Goal: Browse casually: Explore the website without a specific task or goal

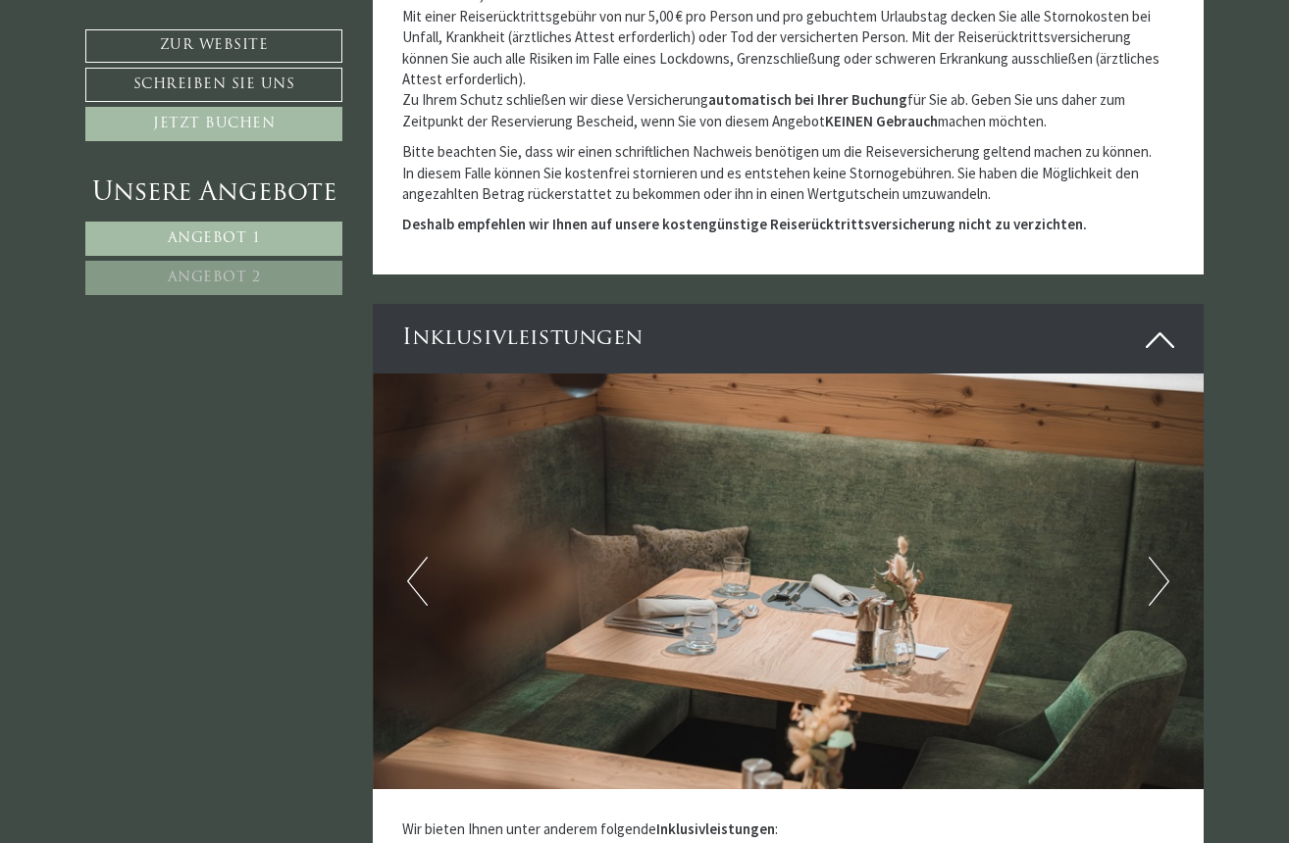
scroll to position [5373, 0]
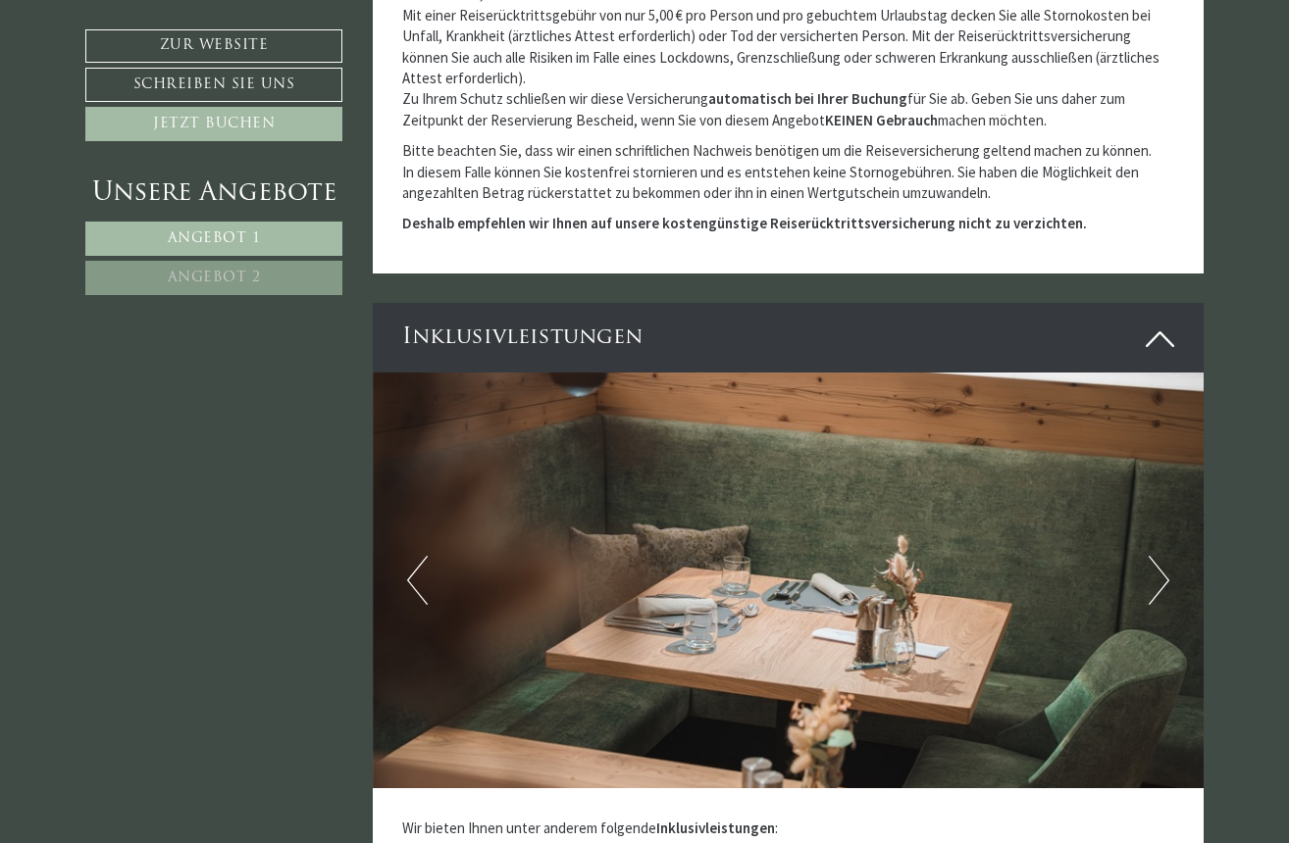
click at [1159, 556] on button "Next" at bounding box center [1158, 580] width 21 height 49
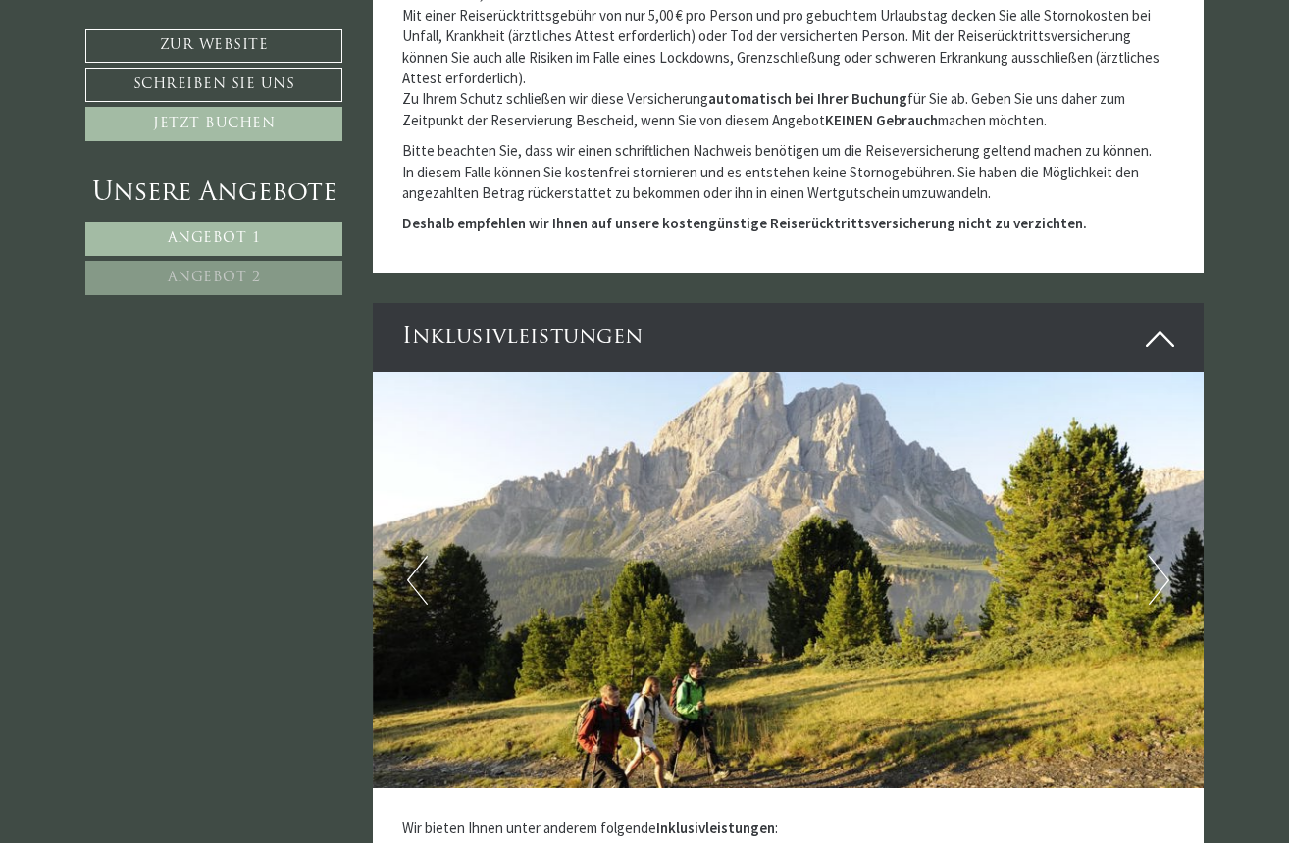
click at [1159, 556] on button "Next" at bounding box center [1158, 580] width 21 height 49
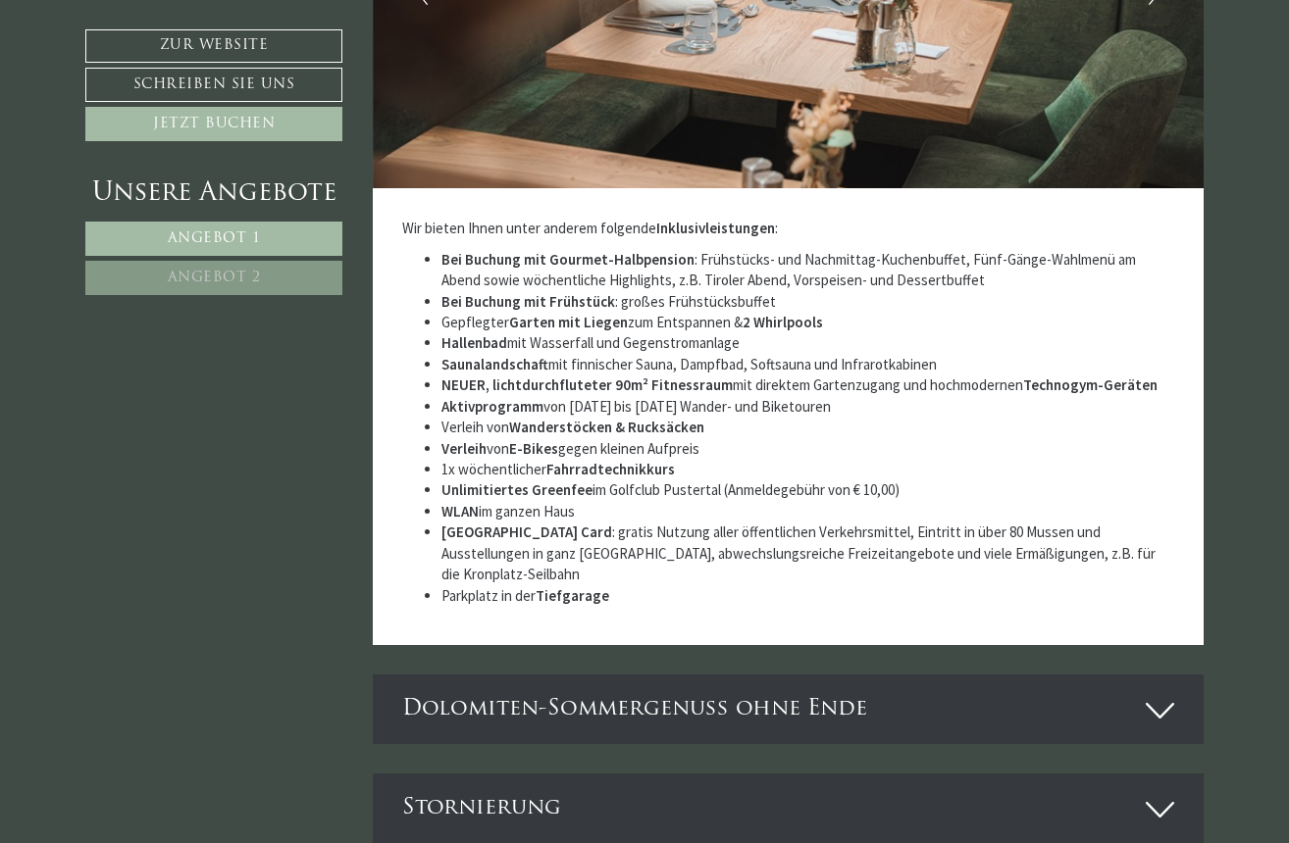
scroll to position [5980, 0]
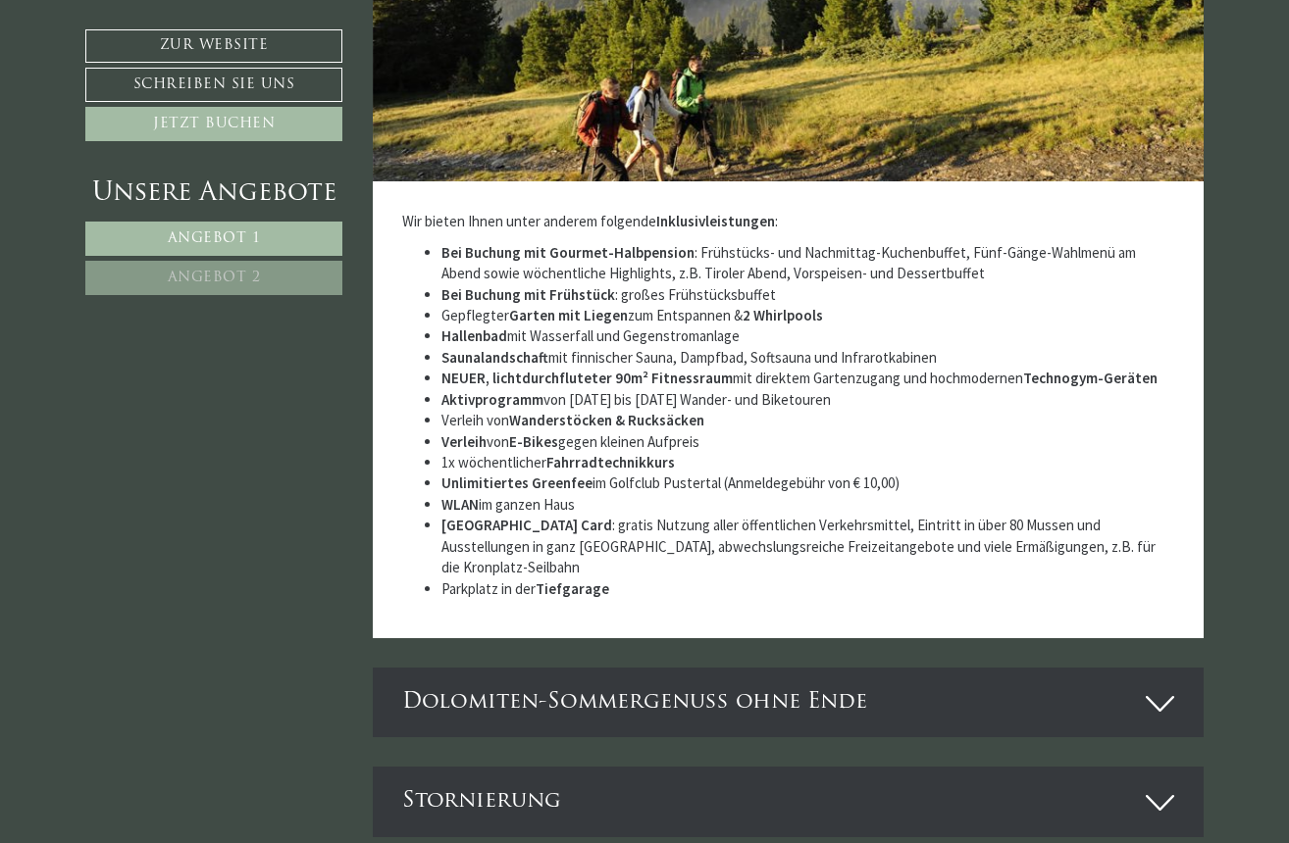
click at [1155, 687] on icon at bounding box center [1159, 703] width 28 height 33
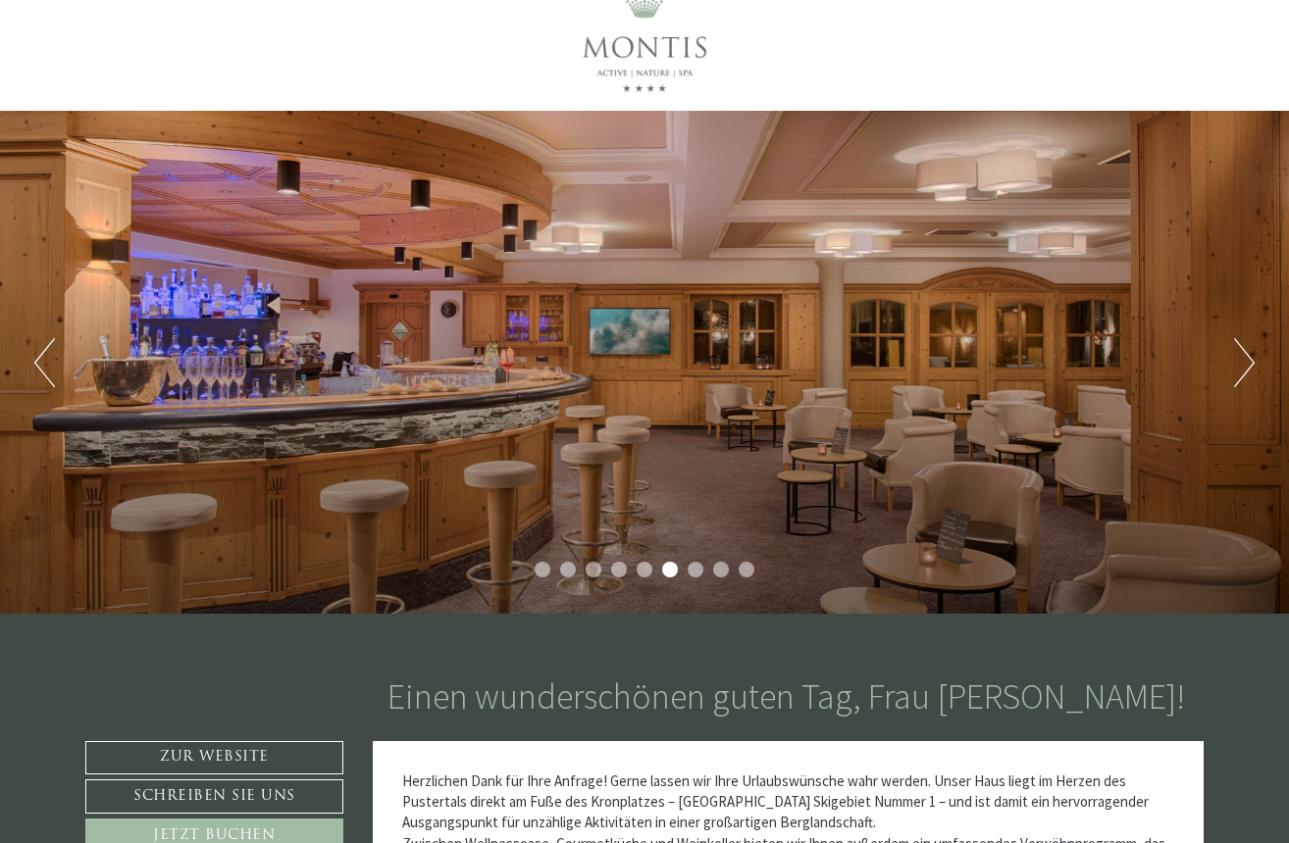
scroll to position [37, 0]
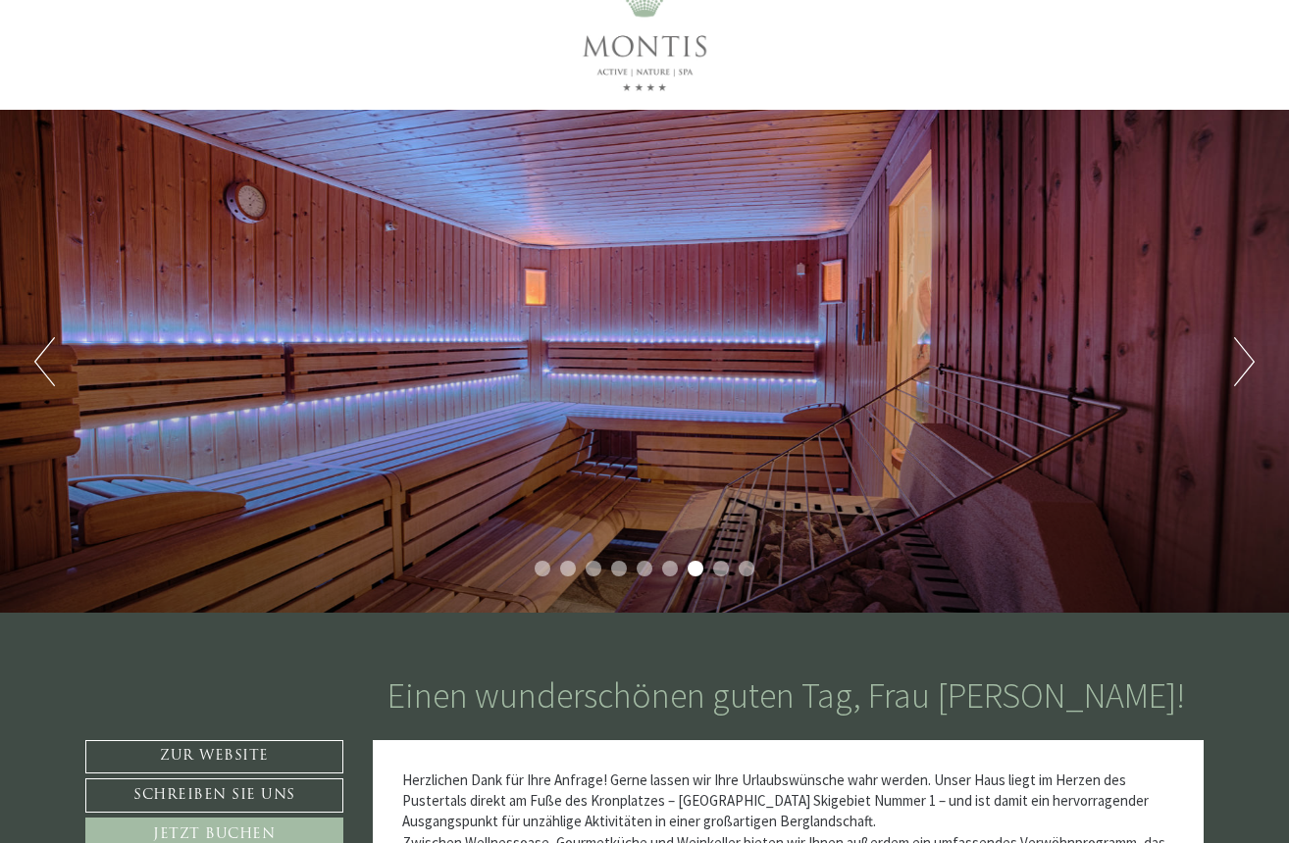
click at [1243, 361] on button "Next" at bounding box center [1244, 361] width 21 height 49
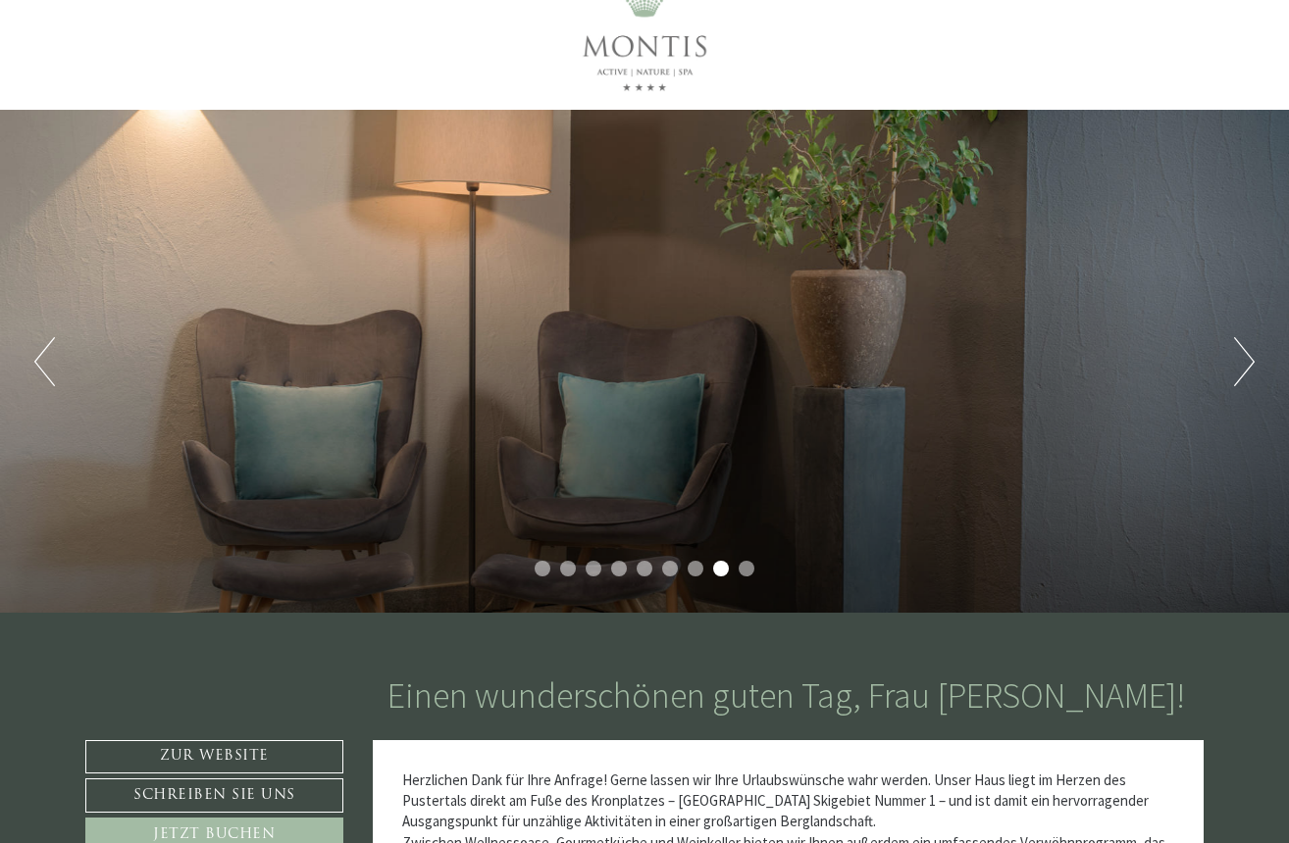
click at [1243, 361] on button "Next" at bounding box center [1244, 361] width 21 height 49
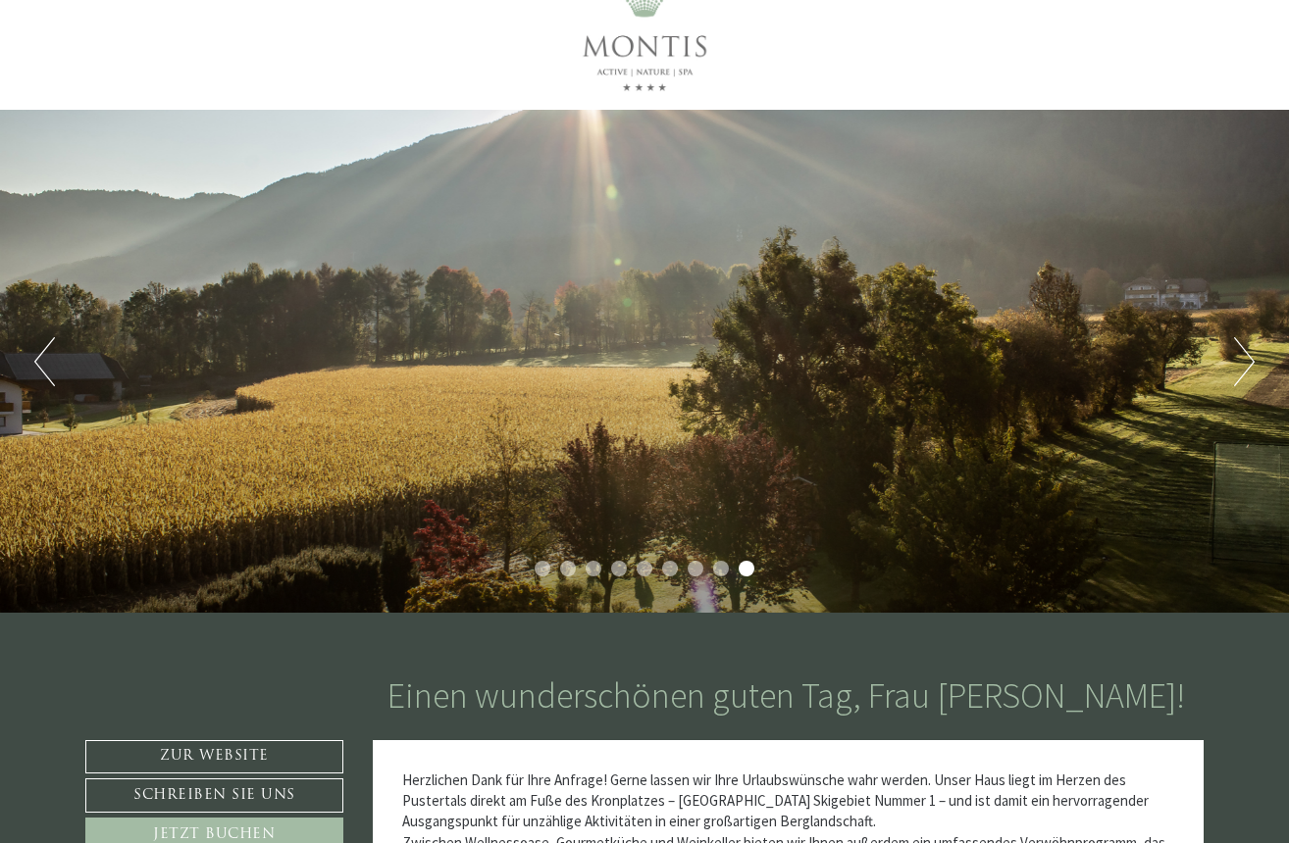
click at [1243, 361] on button "Next" at bounding box center [1244, 361] width 21 height 49
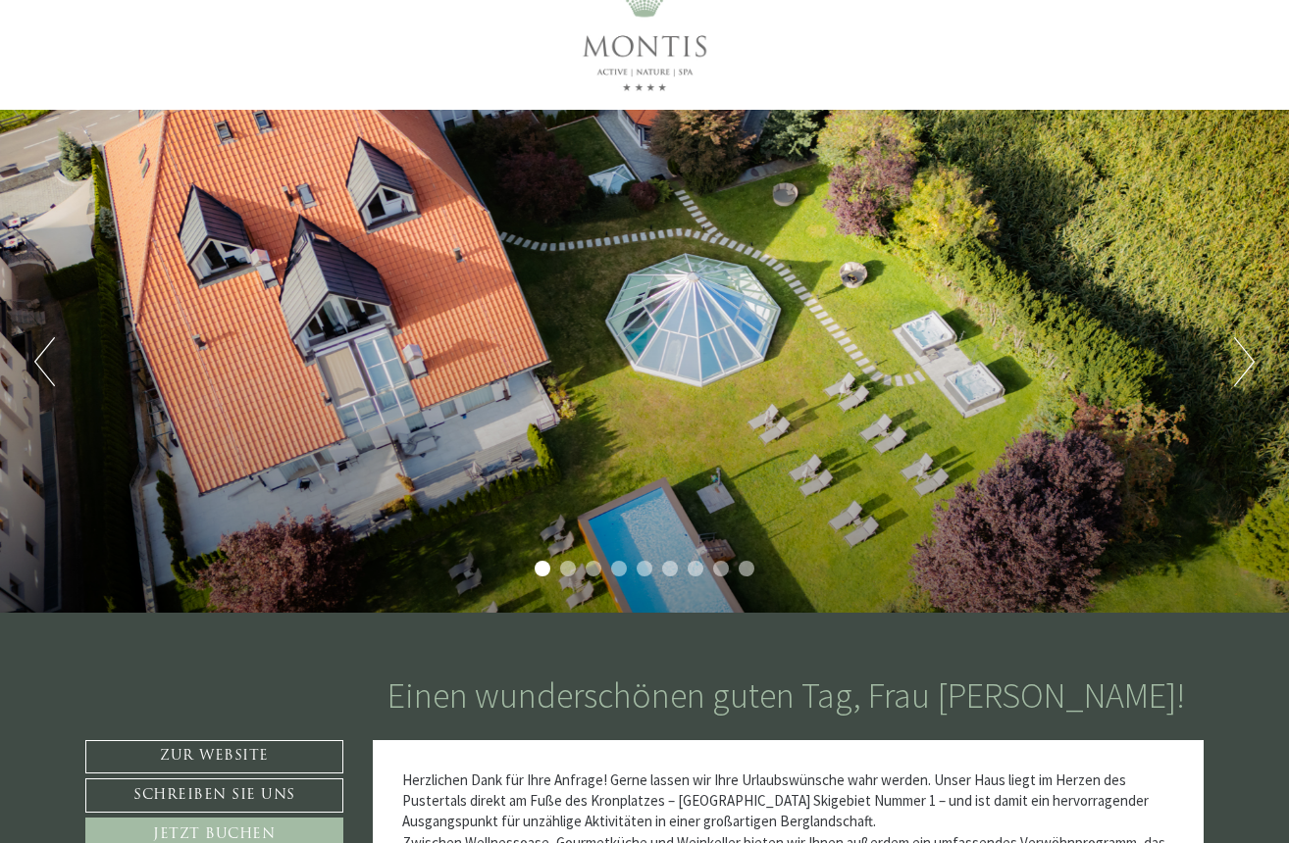
click at [1243, 361] on button "Next" at bounding box center [1244, 361] width 21 height 49
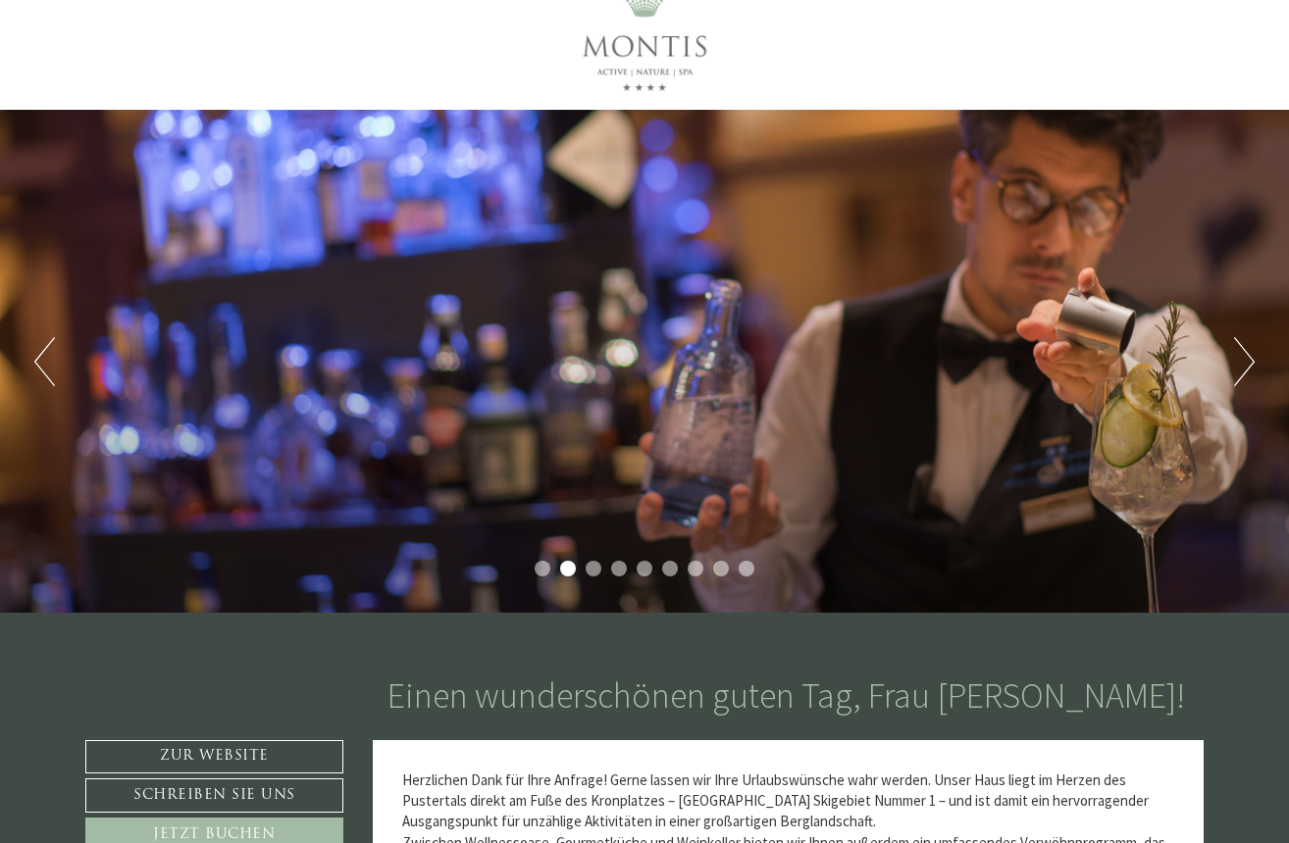
click at [1243, 361] on button "Next" at bounding box center [1244, 361] width 21 height 49
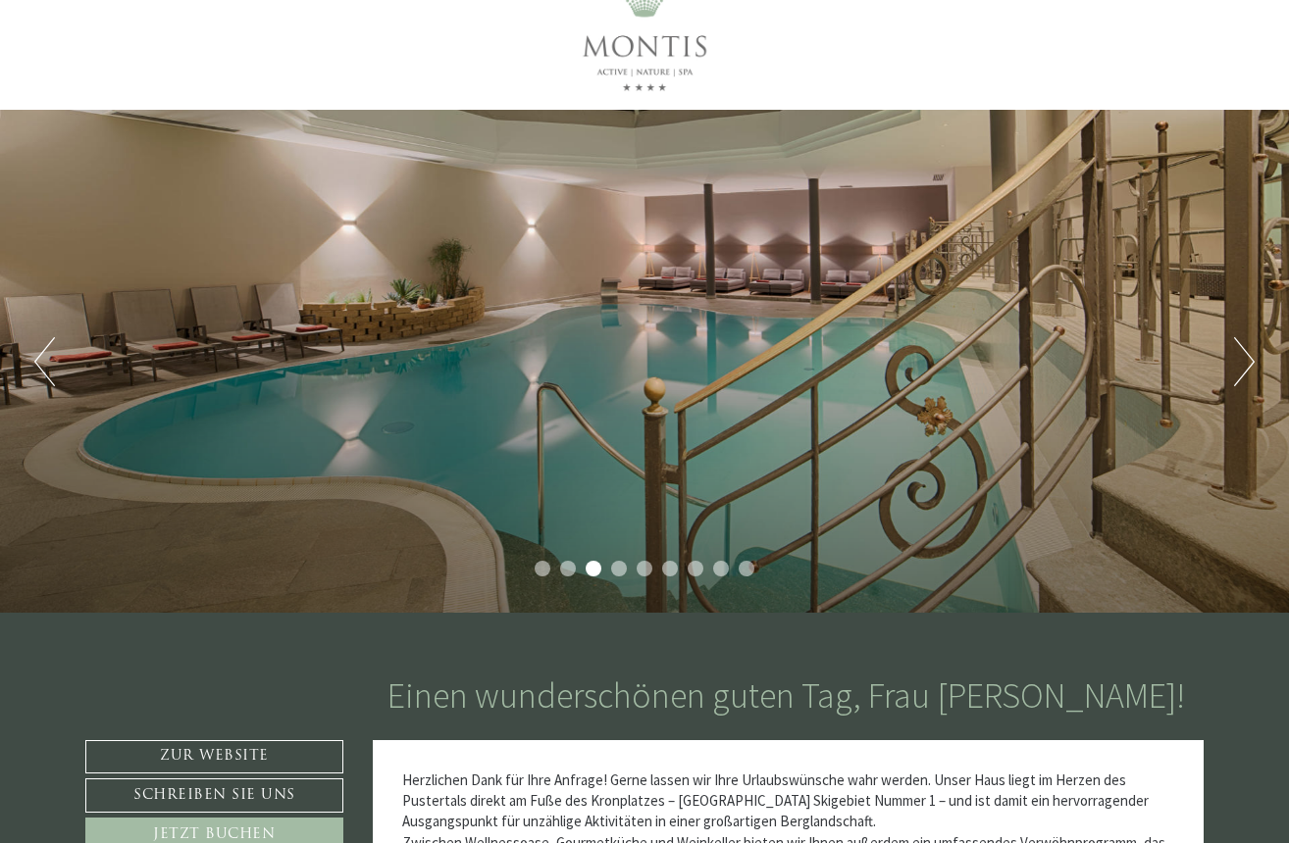
click at [1243, 361] on button "Next" at bounding box center [1244, 361] width 21 height 49
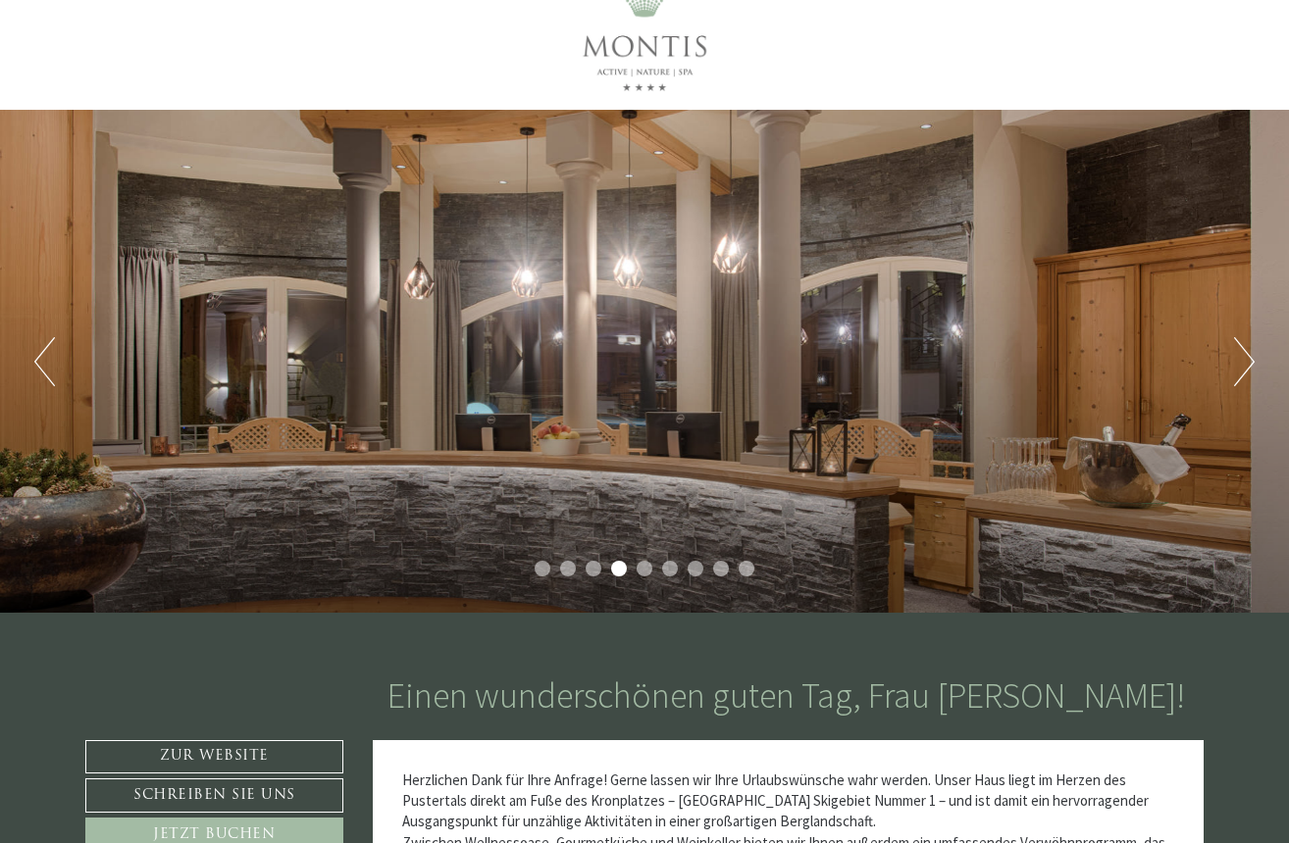
click at [1243, 361] on button "Next" at bounding box center [1244, 361] width 21 height 49
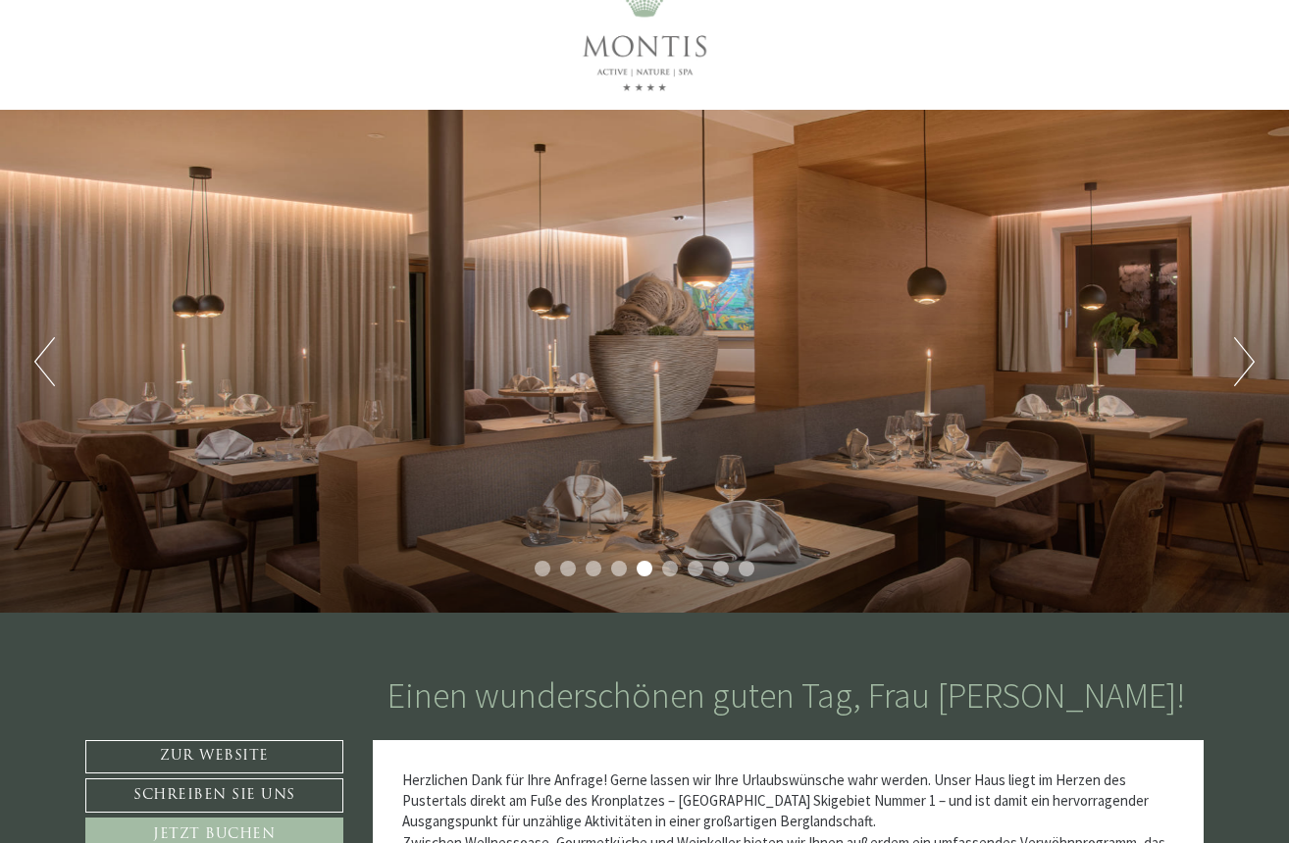
click at [1243, 361] on button "Next" at bounding box center [1244, 361] width 21 height 49
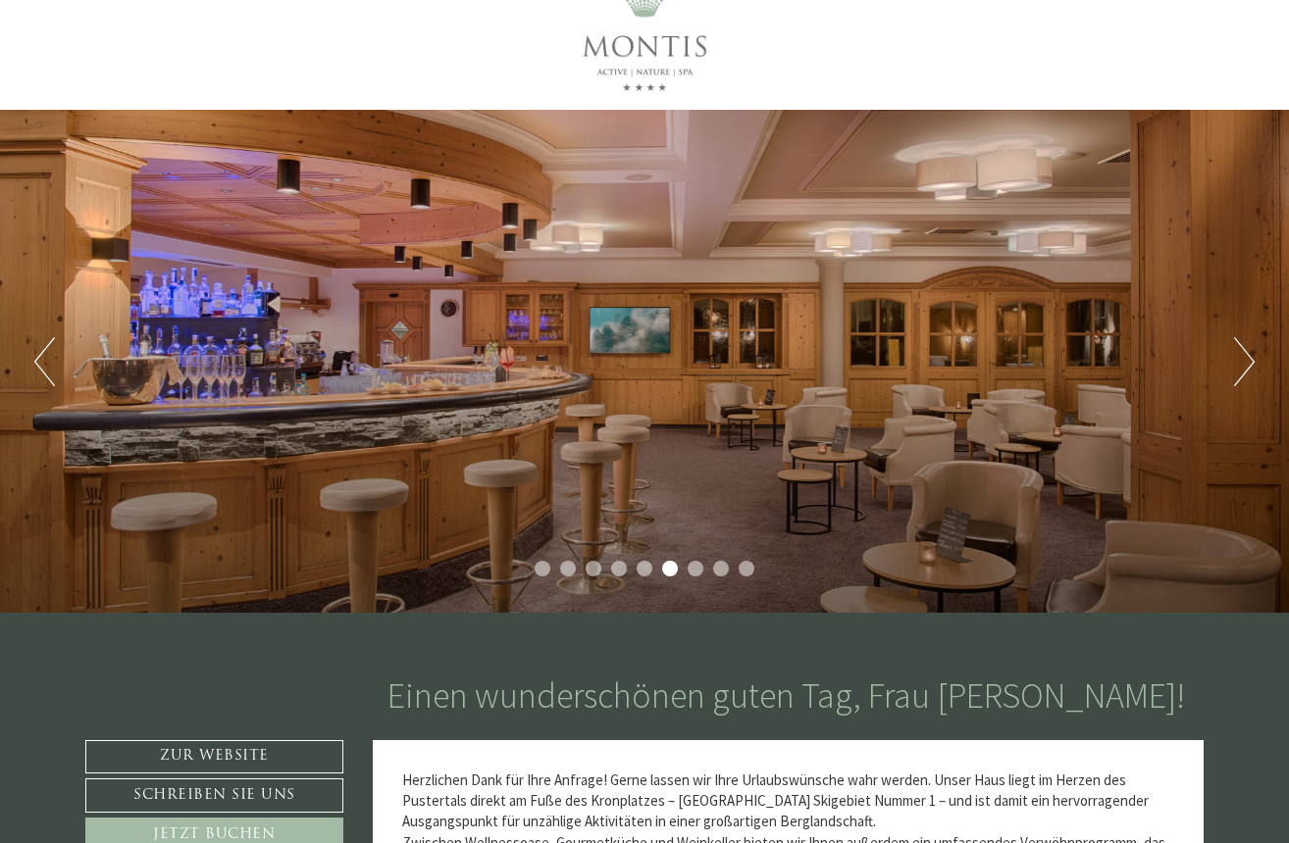
click at [1243, 361] on button "Next" at bounding box center [1244, 361] width 21 height 49
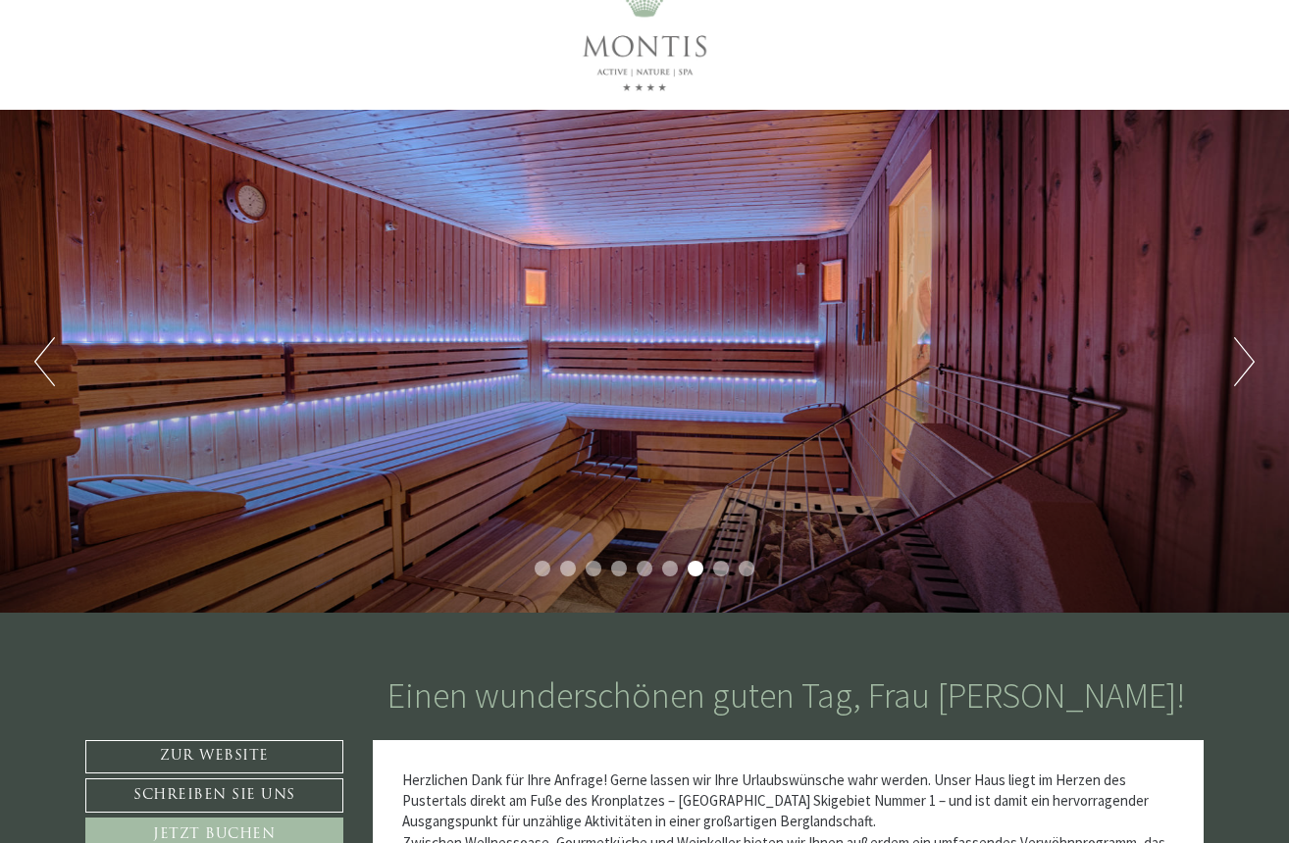
click at [1243, 361] on button "Next" at bounding box center [1244, 361] width 21 height 49
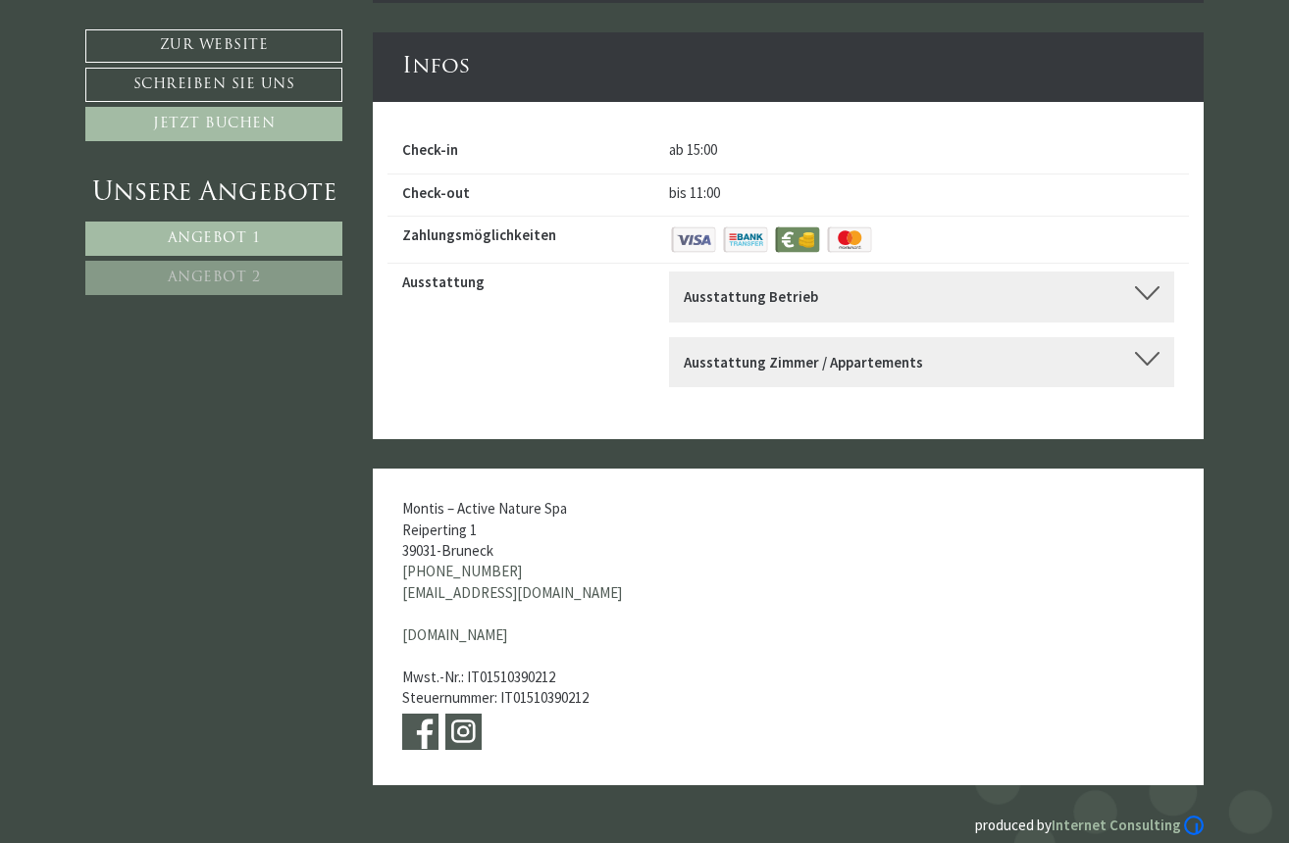
scroll to position [8825, 0]
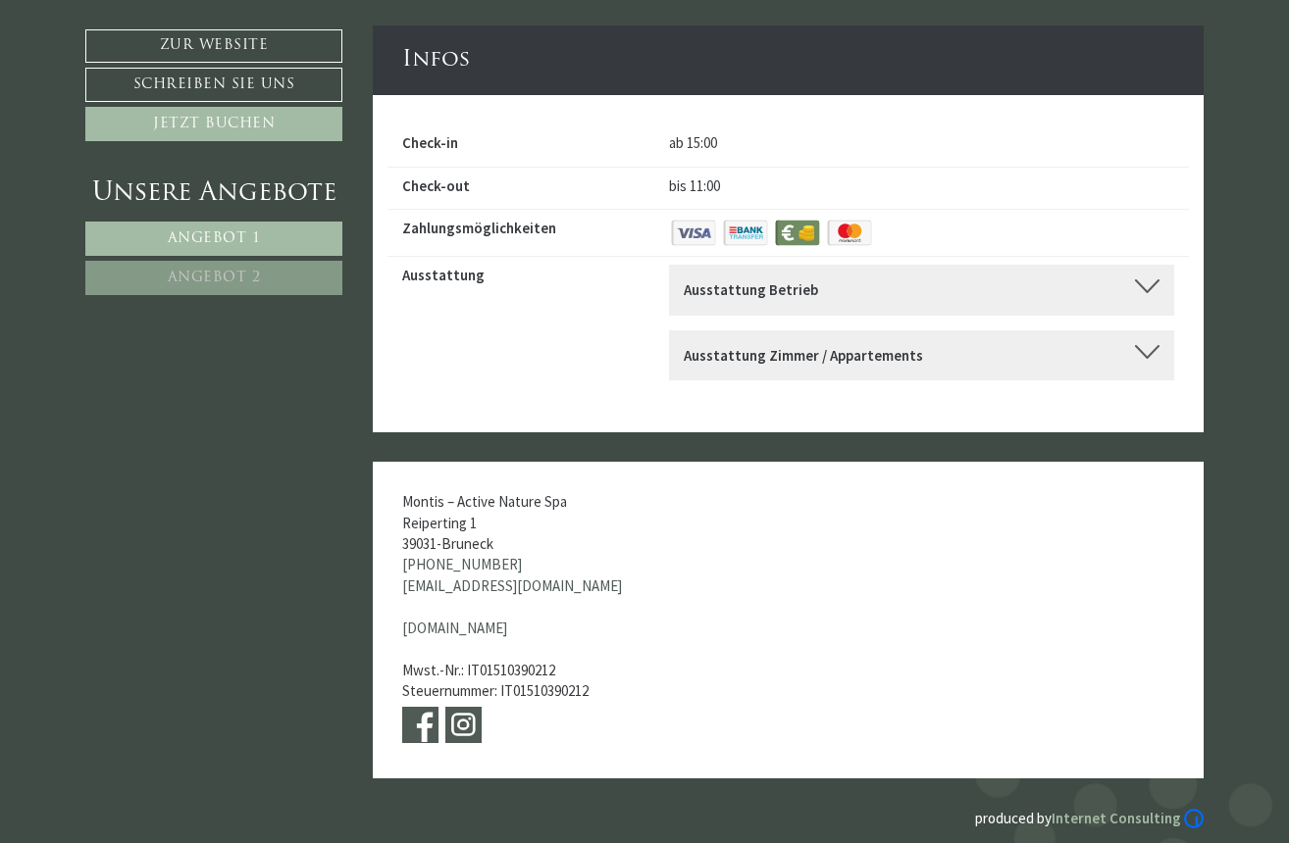
click at [1141, 279] on div at bounding box center [1147, 286] width 25 height 14
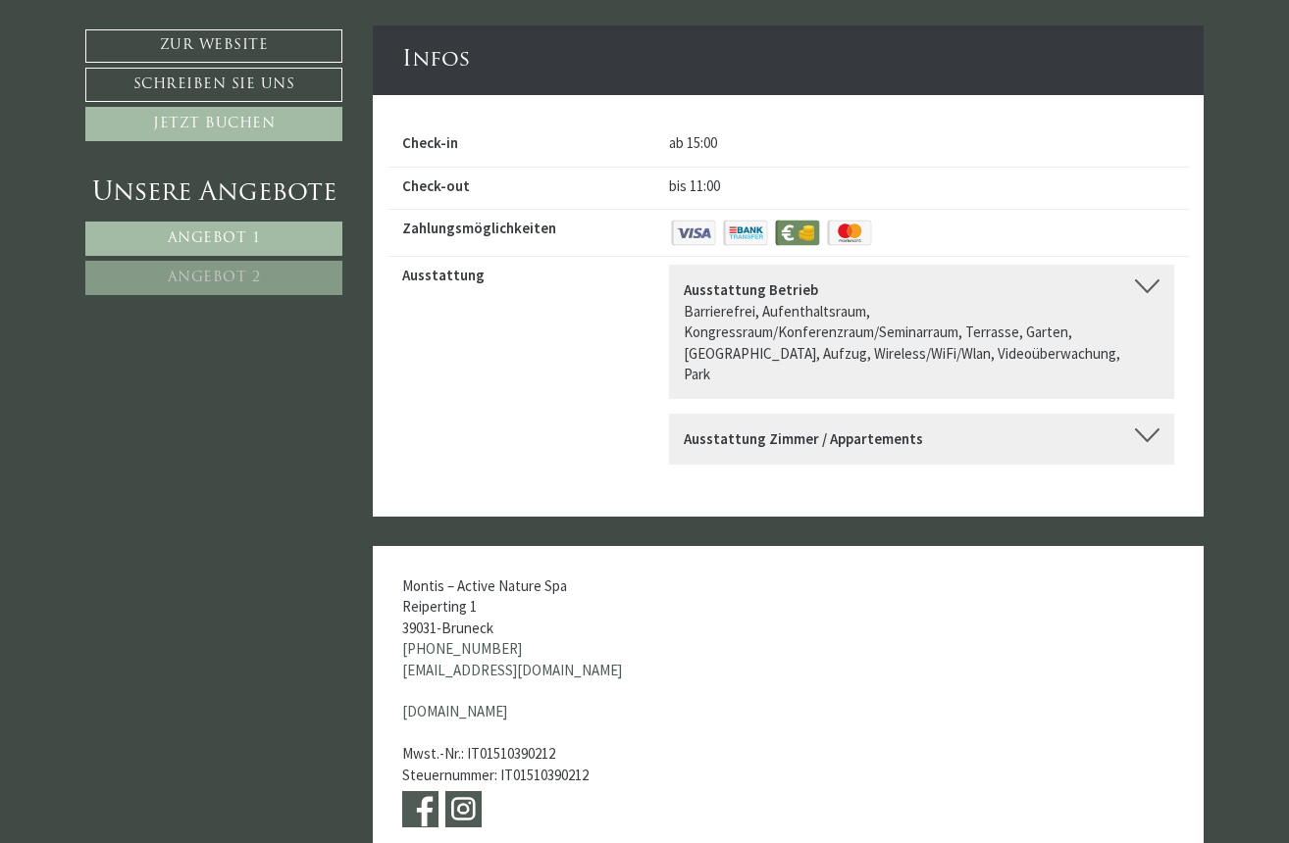
click at [1141, 279] on div at bounding box center [1147, 286] width 25 height 14
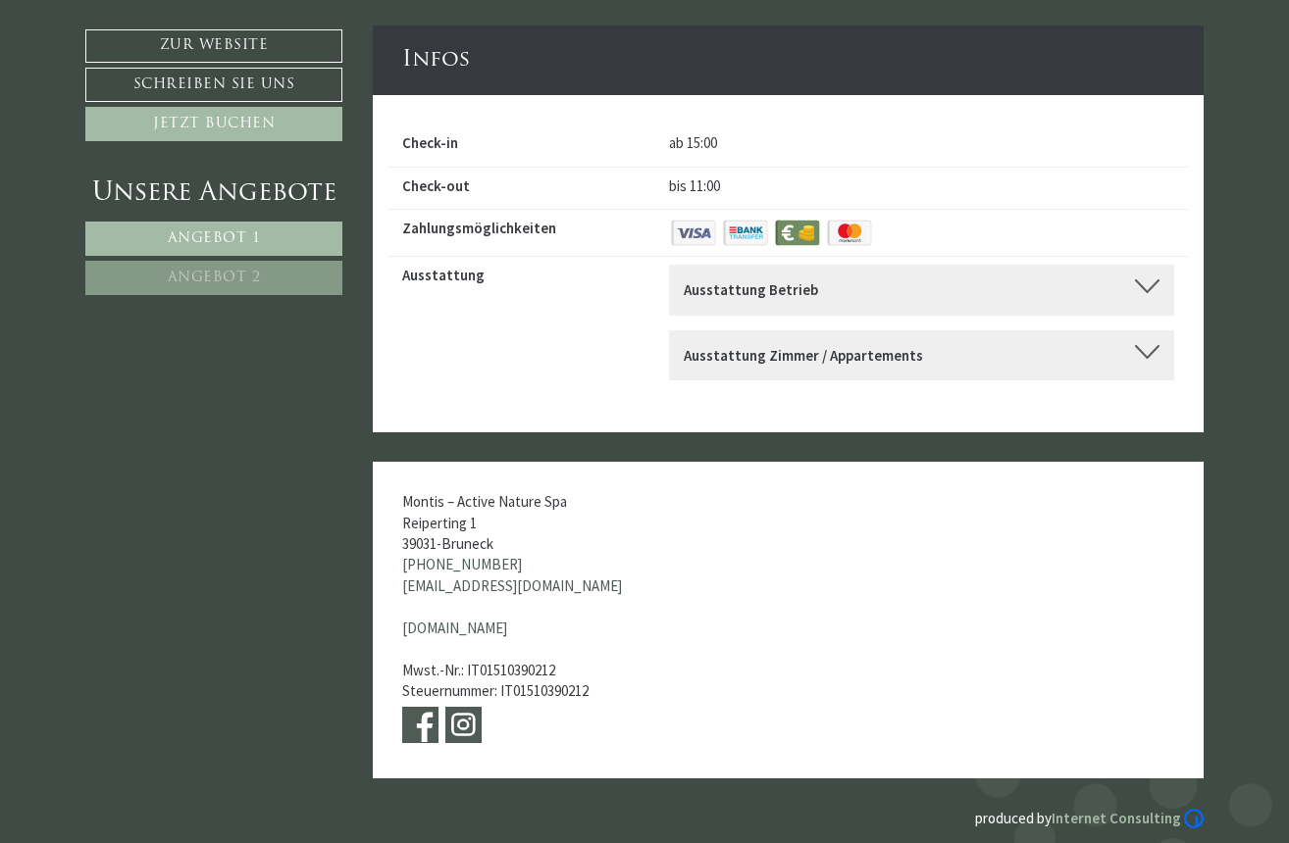
click at [1147, 345] on div at bounding box center [1147, 352] width 25 height 14
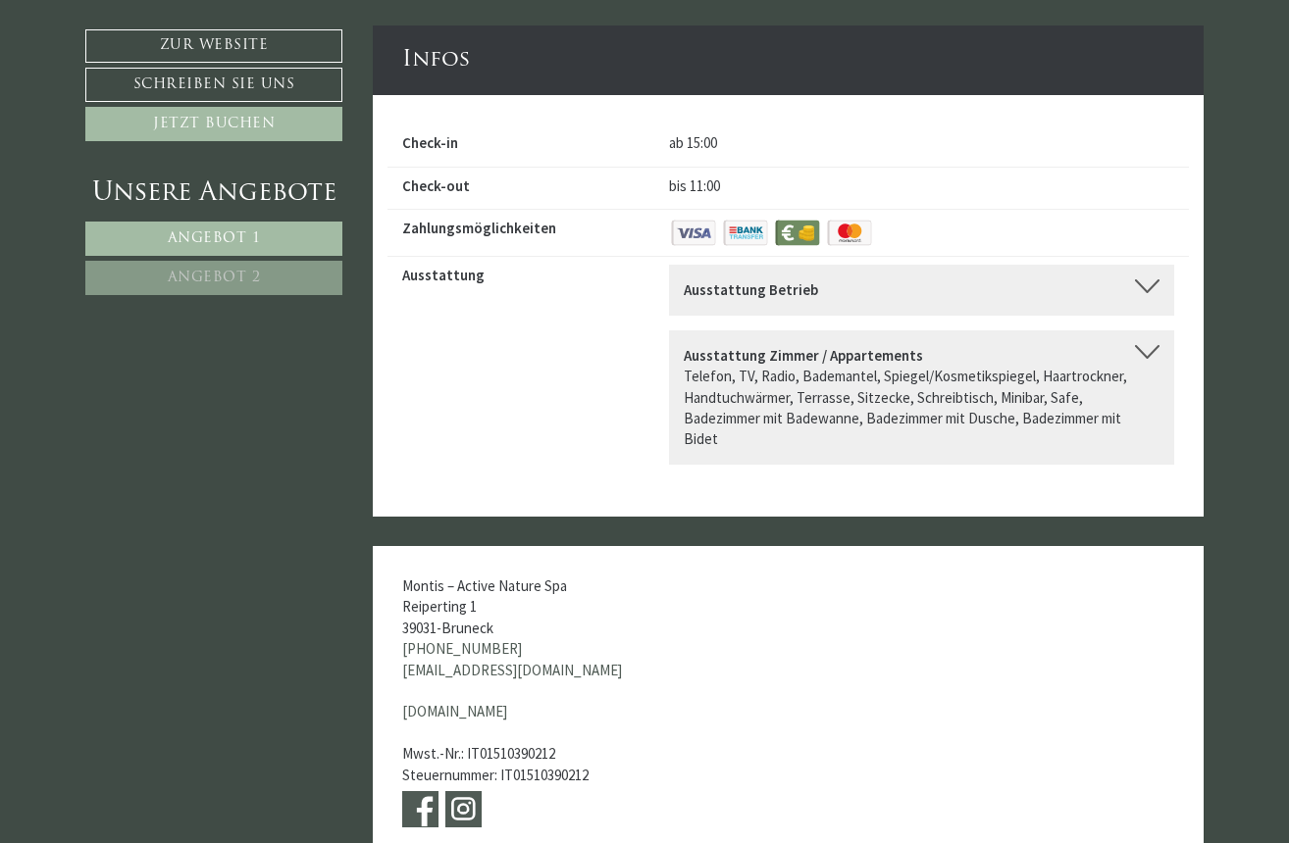
click at [1147, 345] on div at bounding box center [1147, 352] width 25 height 14
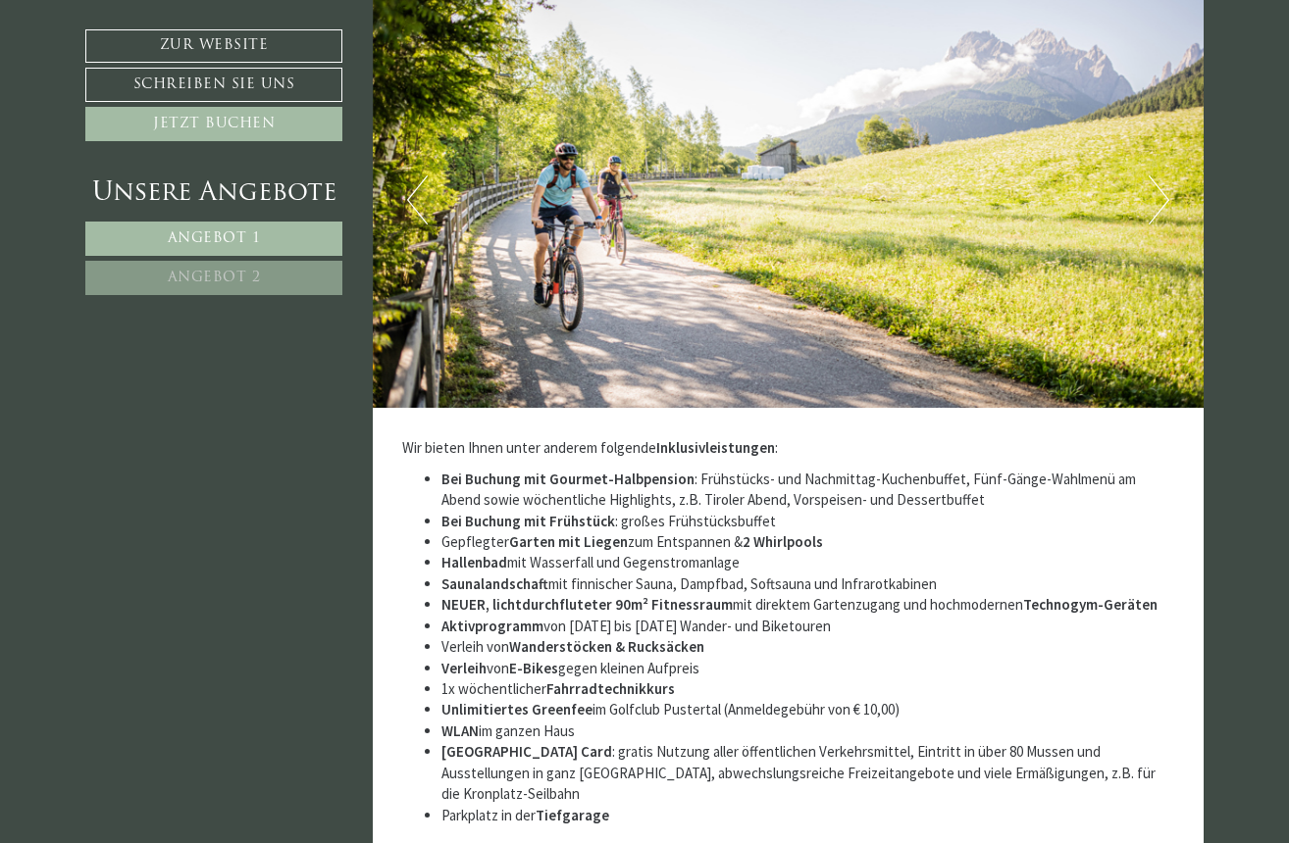
scroll to position [5751, 0]
